Goal: Information Seeking & Learning: Learn about a topic

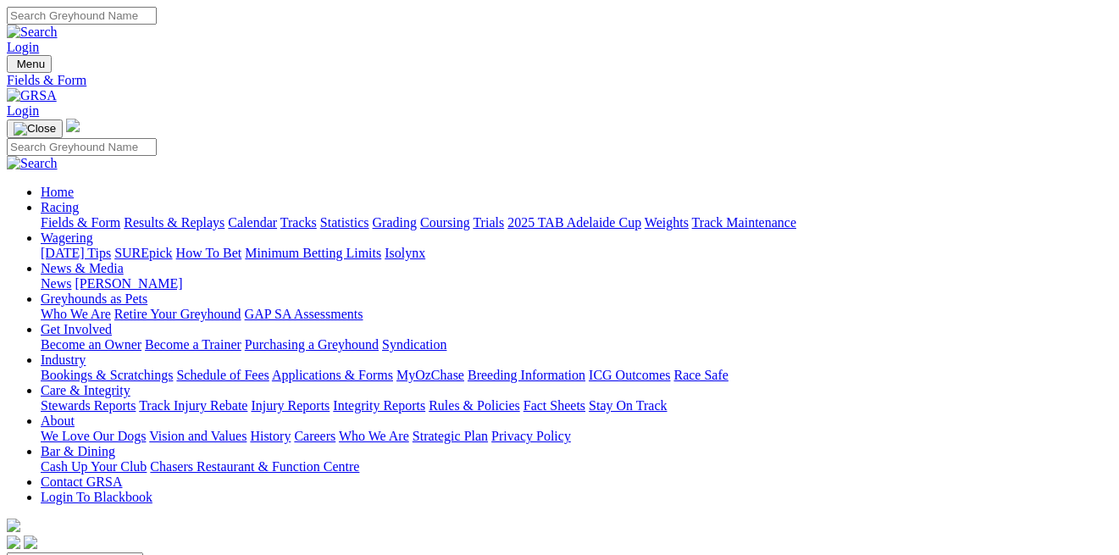
click at [64, 215] on link "Fields & Form" at bounding box center [81, 222] width 80 height 14
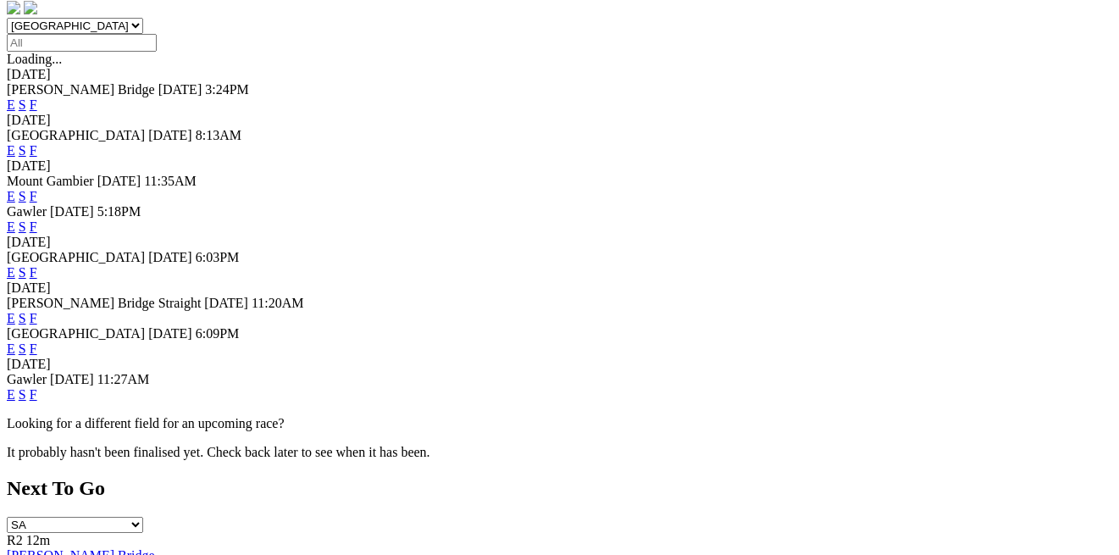
scroll to position [541, 0]
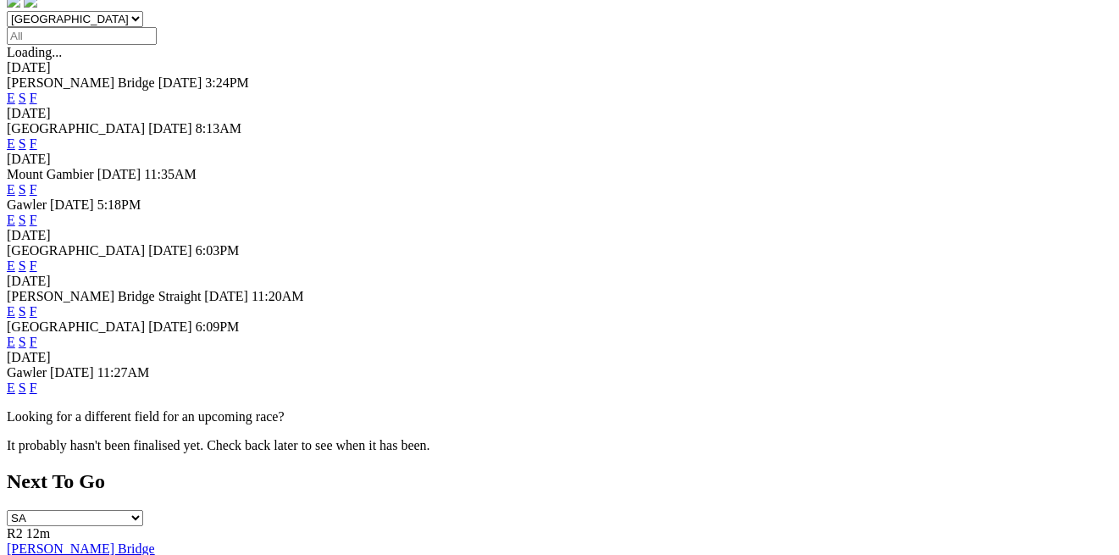
click at [37, 395] on link "F" at bounding box center [34, 387] width 8 height 14
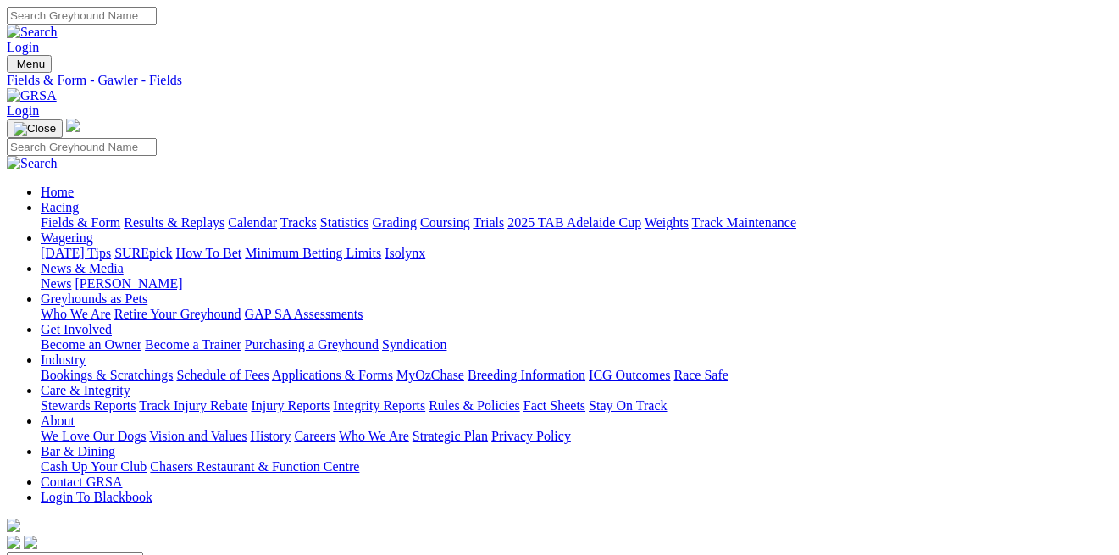
click at [417, 215] on link "Grading" at bounding box center [395, 222] width 44 height 14
click at [97, 215] on link "Fields & Form" at bounding box center [81, 222] width 80 height 14
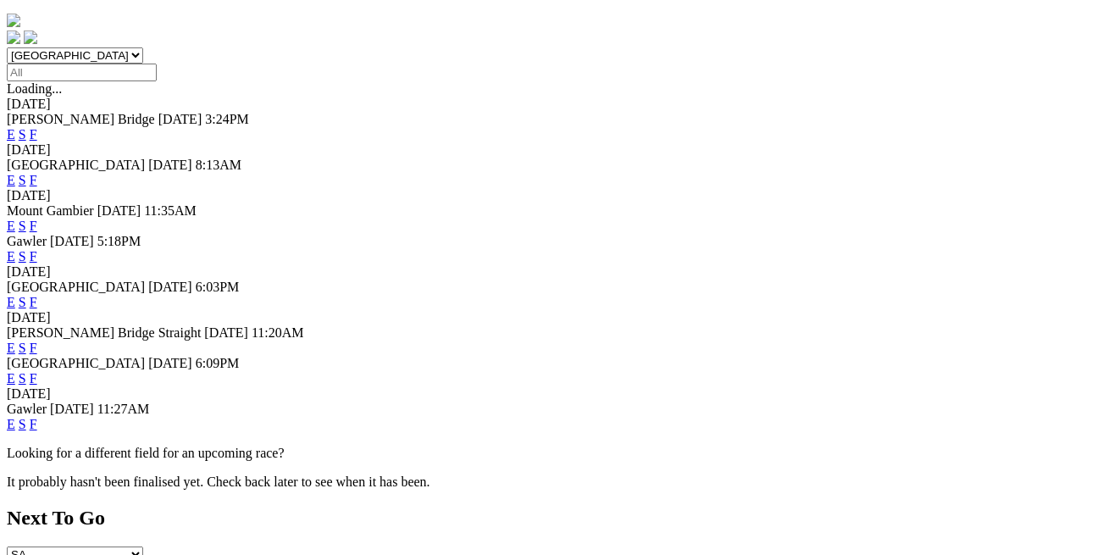
scroll to position [507, 0]
click at [37, 430] on link "F" at bounding box center [34, 422] width 8 height 14
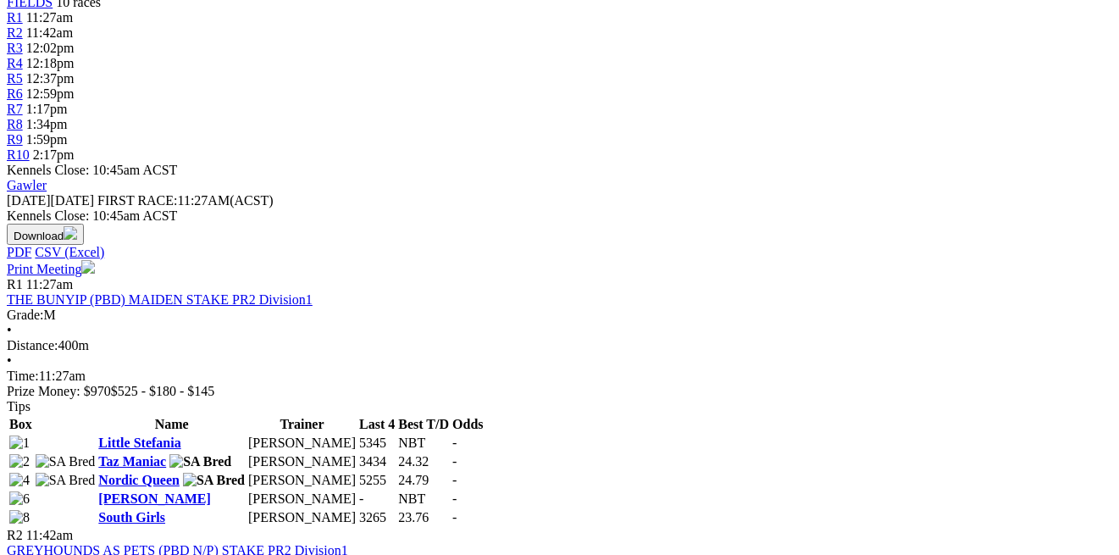
scroll to position [605, 0]
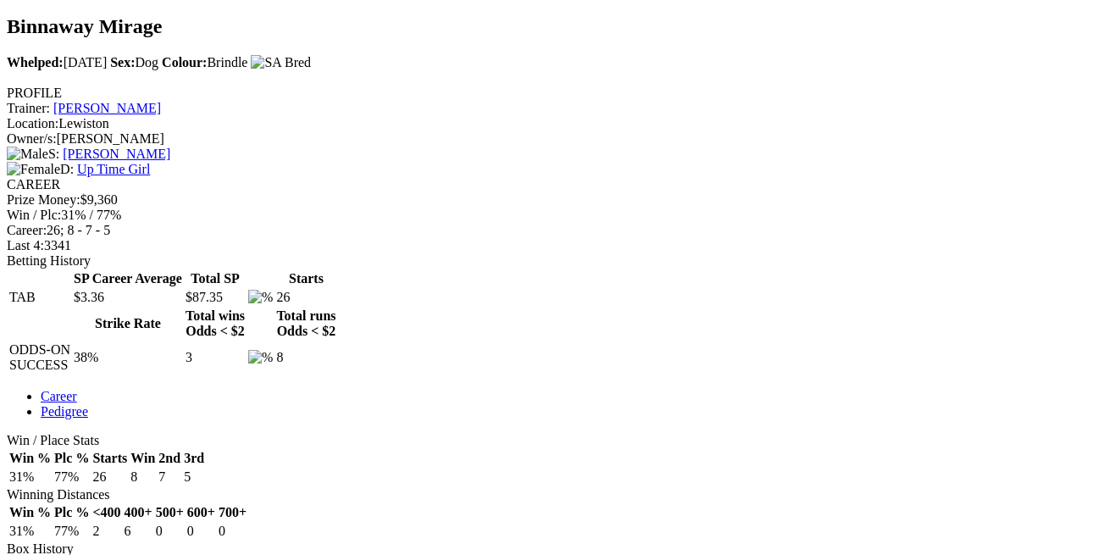
scroll to position [567, 0]
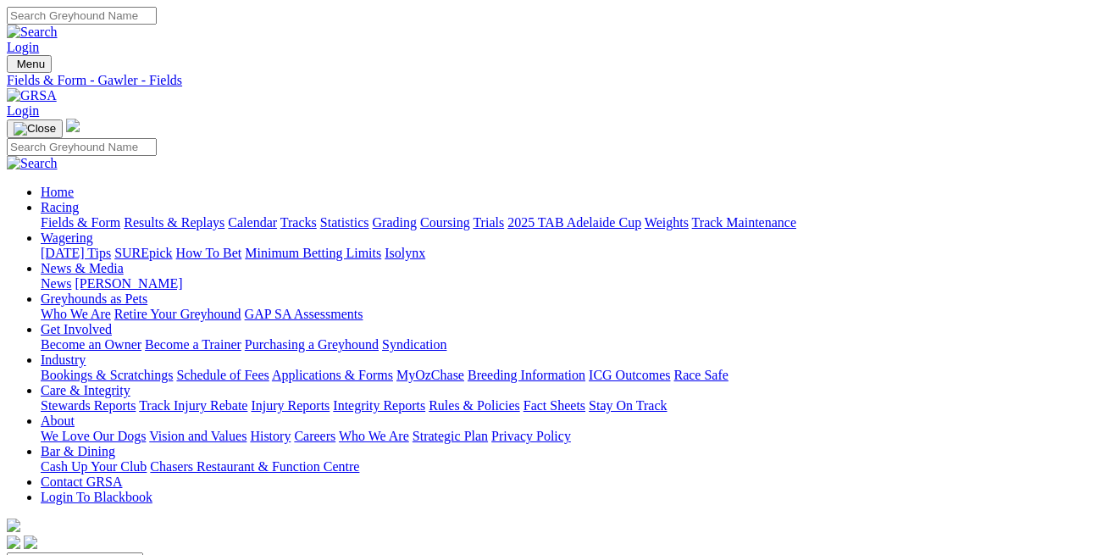
scroll to position [605, 0]
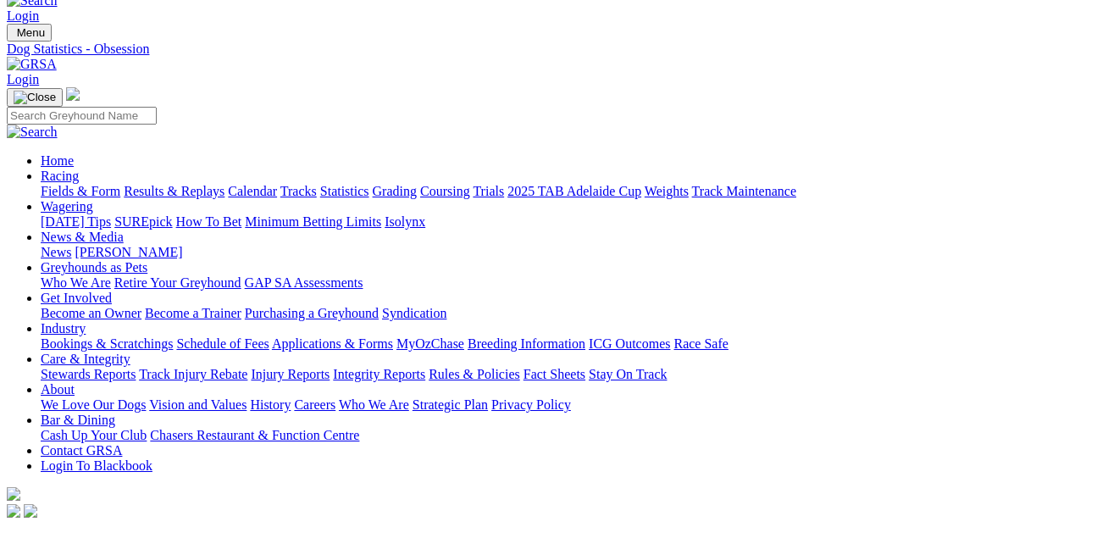
scroll to position [27, 0]
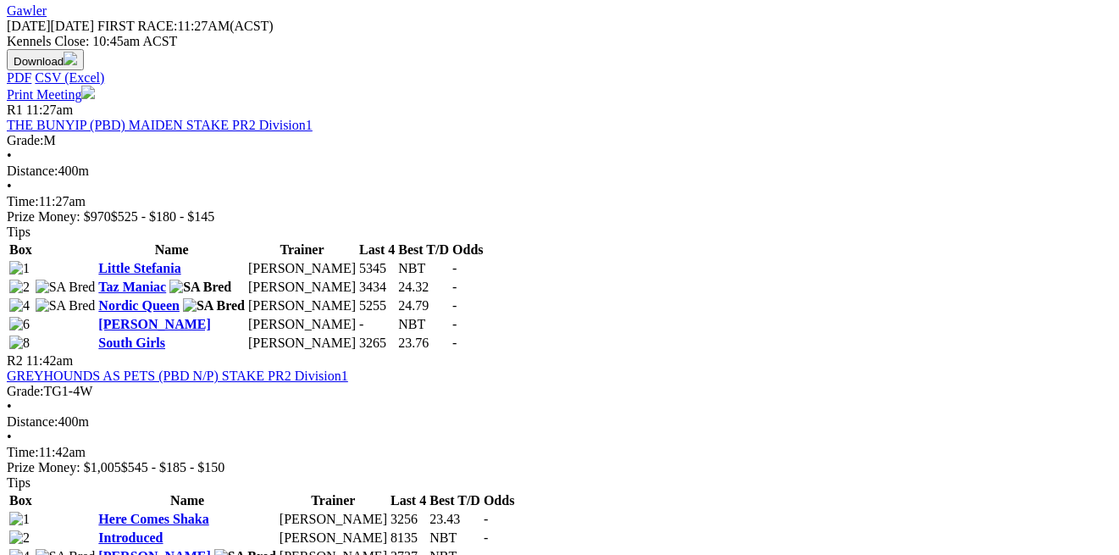
scroll to position [755, 0]
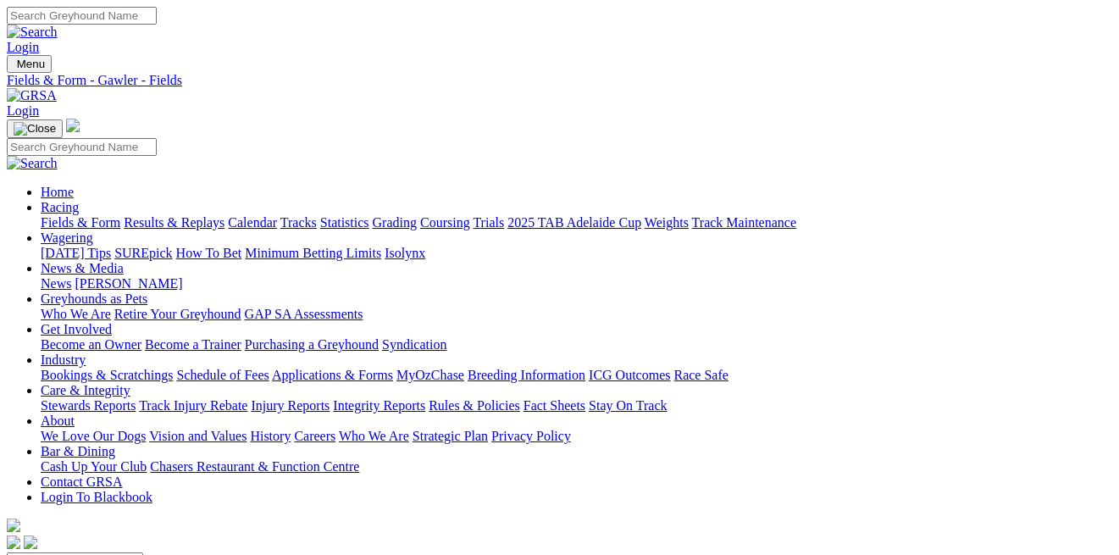
scroll to position [755, 0]
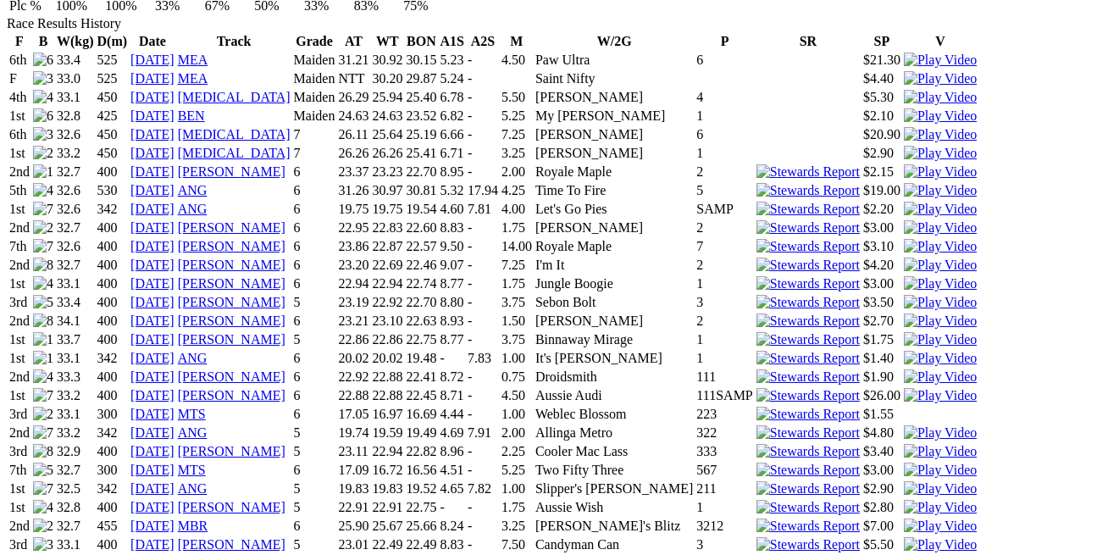
scroll to position [1228, 0]
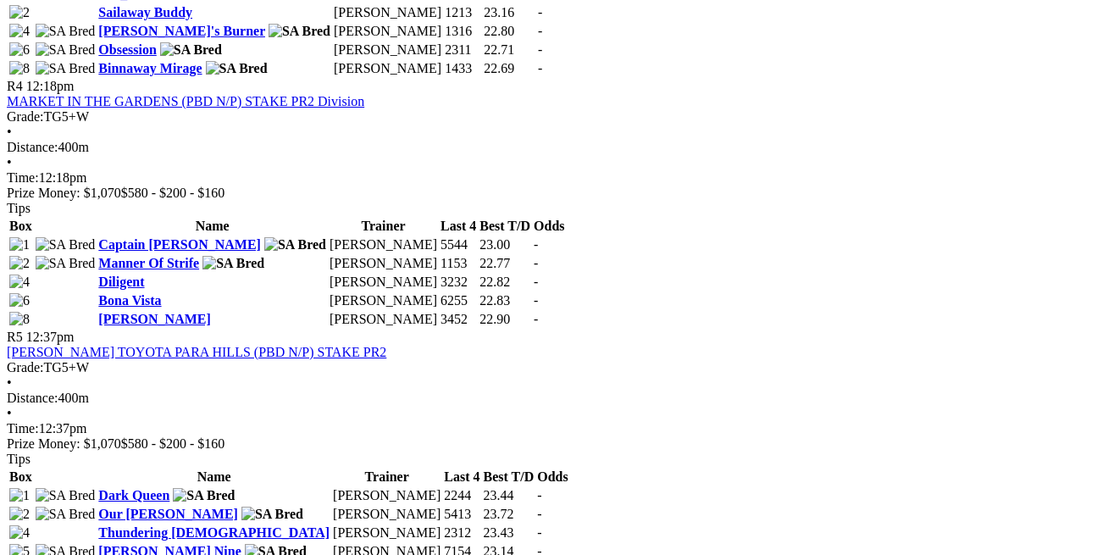
scroll to position [1566, 0]
